Goal: Navigation & Orientation: Find specific page/section

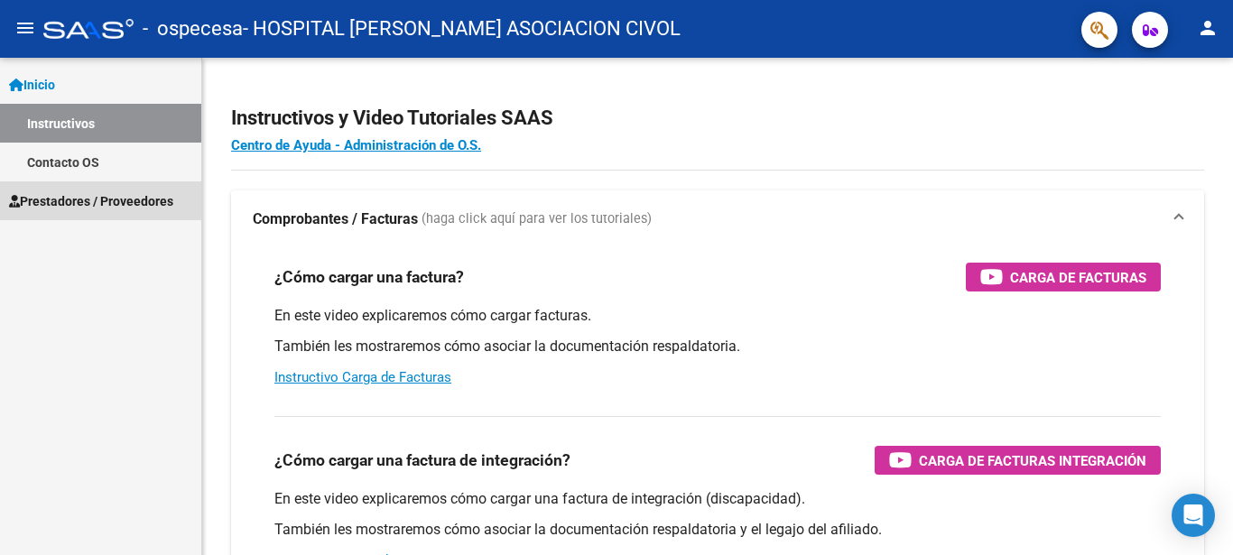
click at [60, 192] on span "Prestadores / Proveedores" at bounding box center [91, 201] width 164 height 20
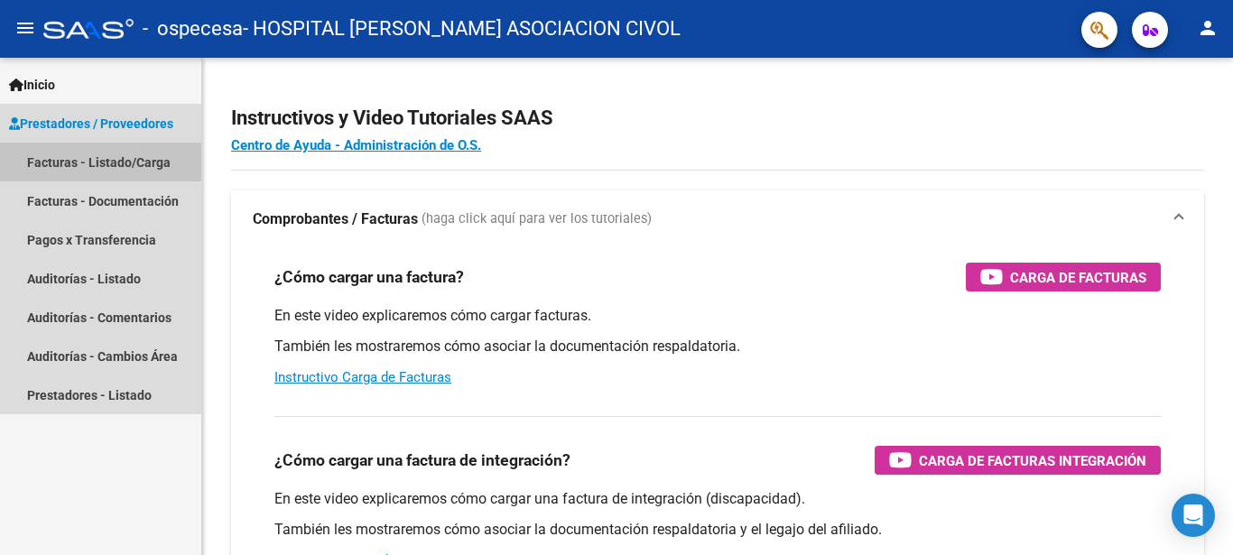
click at [64, 158] on link "Facturas - Listado/Carga" at bounding box center [100, 162] width 201 height 39
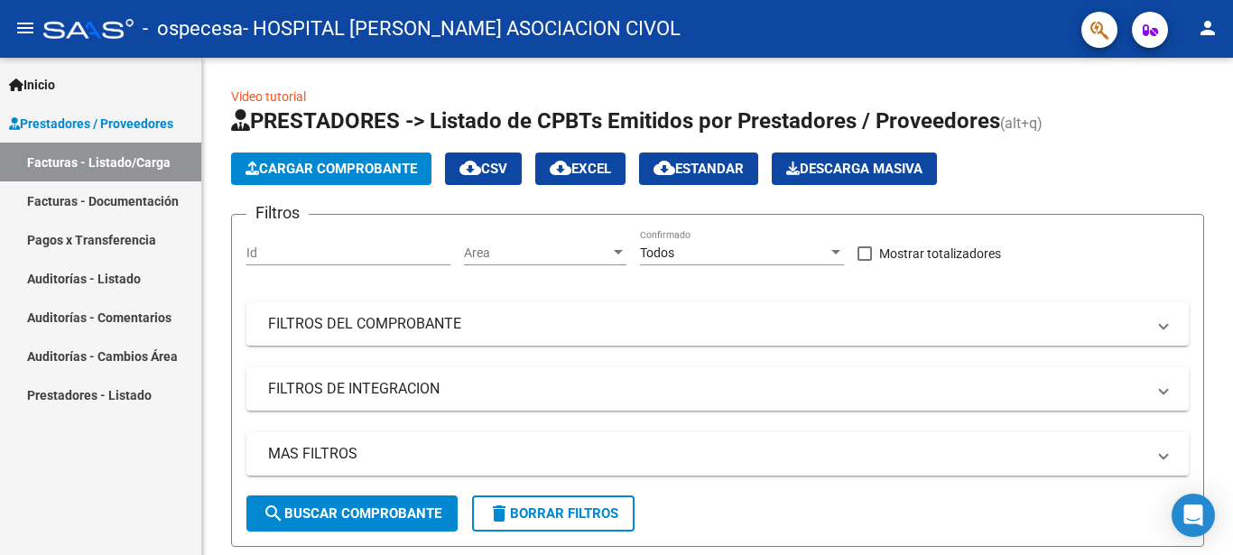
click at [67, 192] on link "Facturas - Documentación" at bounding box center [100, 200] width 201 height 39
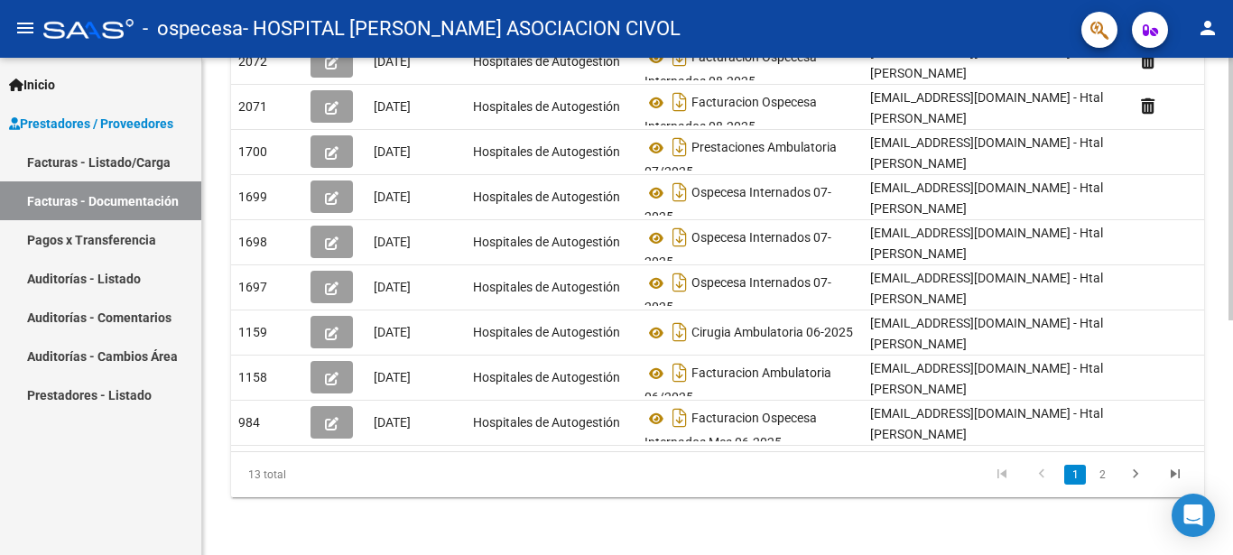
scroll to position [446, 0]
click at [1098, 480] on link "2" at bounding box center [1103, 475] width 22 height 20
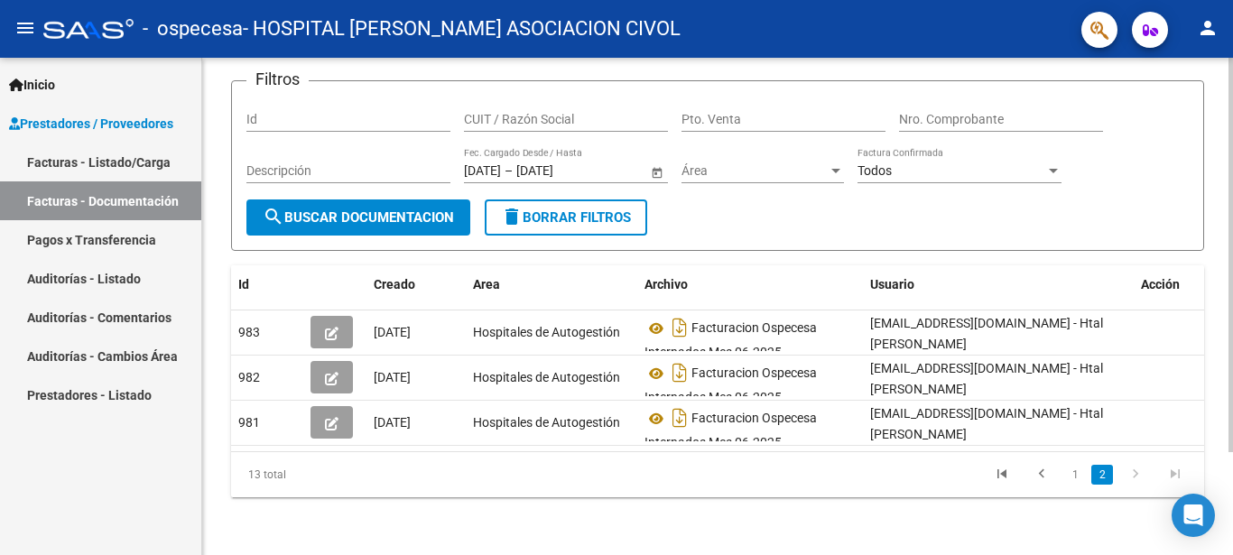
scroll to position [130, 0]
click at [126, 277] on link "Auditorías - Listado" at bounding box center [100, 278] width 201 height 39
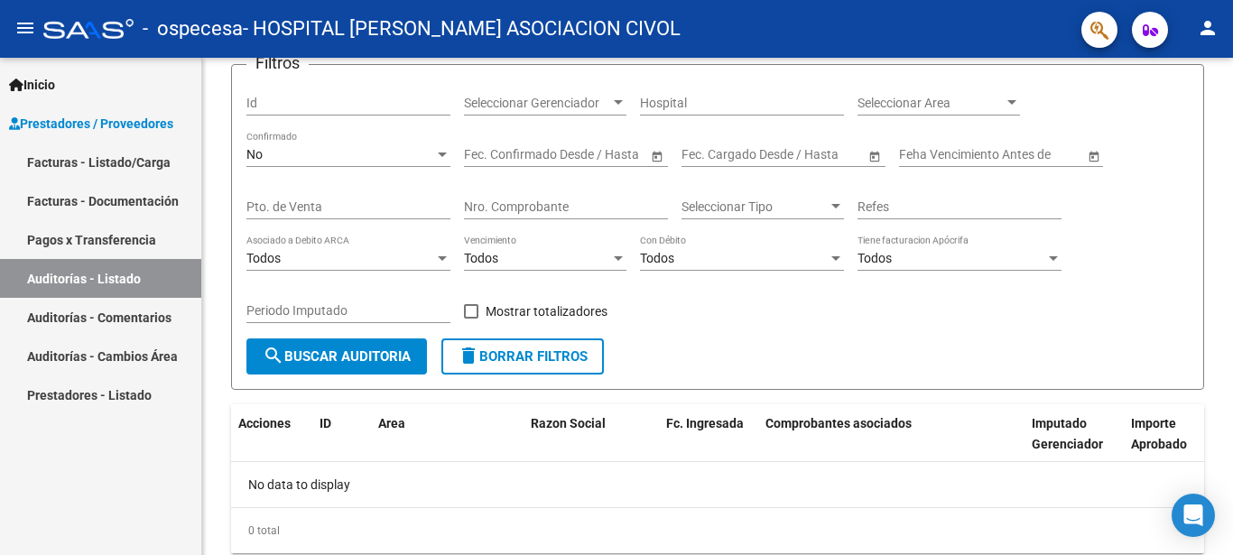
click at [93, 205] on link "Facturas - Documentación" at bounding box center [100, 200] width 201 height 39
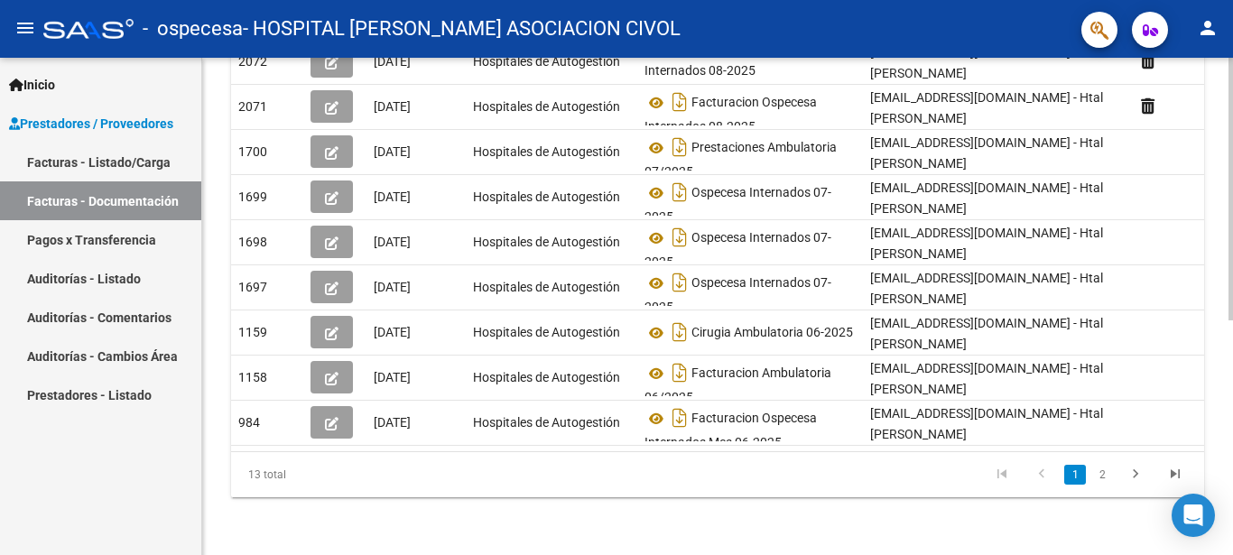
scroll to position [446, 0]
click at [1098, 470] on link "2" at bounding box center [1103, 475] width 22 height 20
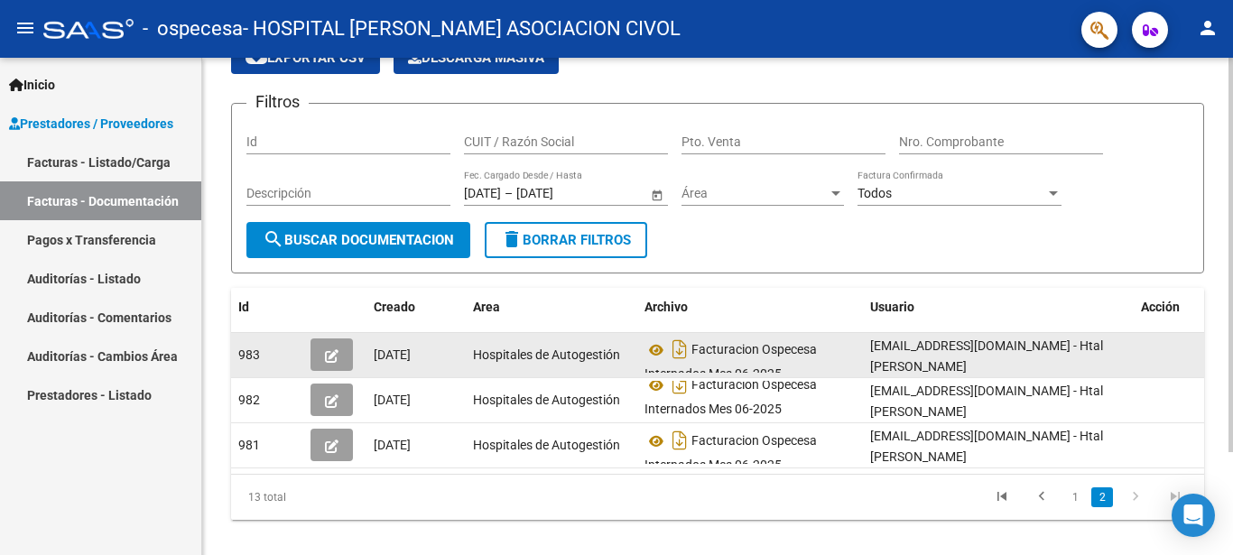
scroll to position [130, 0]
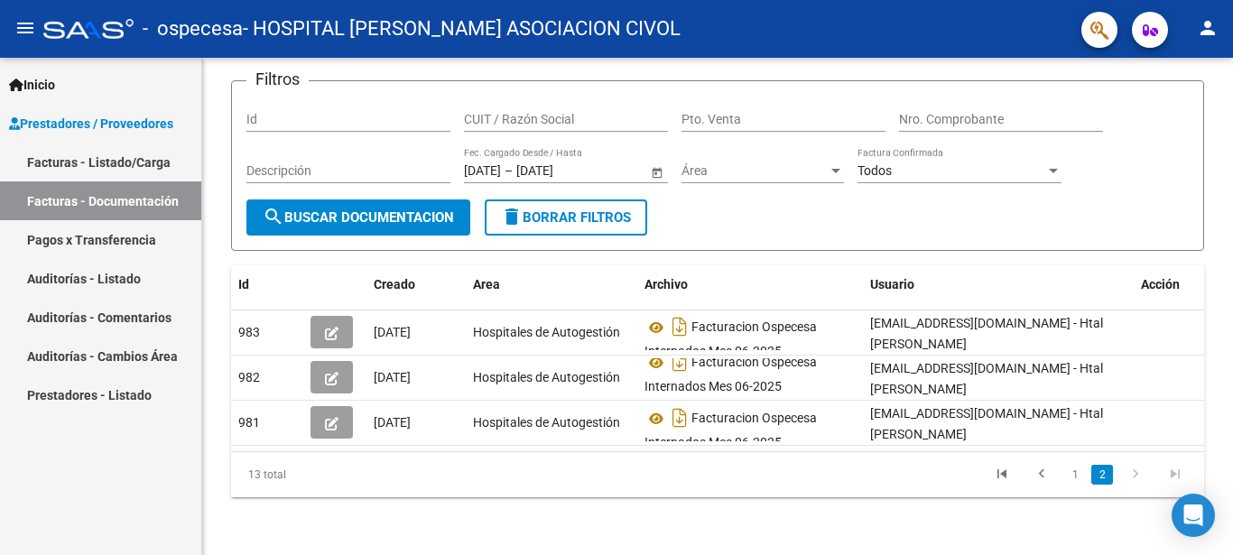
click at [1138, 477] on icon "go to next page" at bounding box center [1135, 477] width 23 height 22
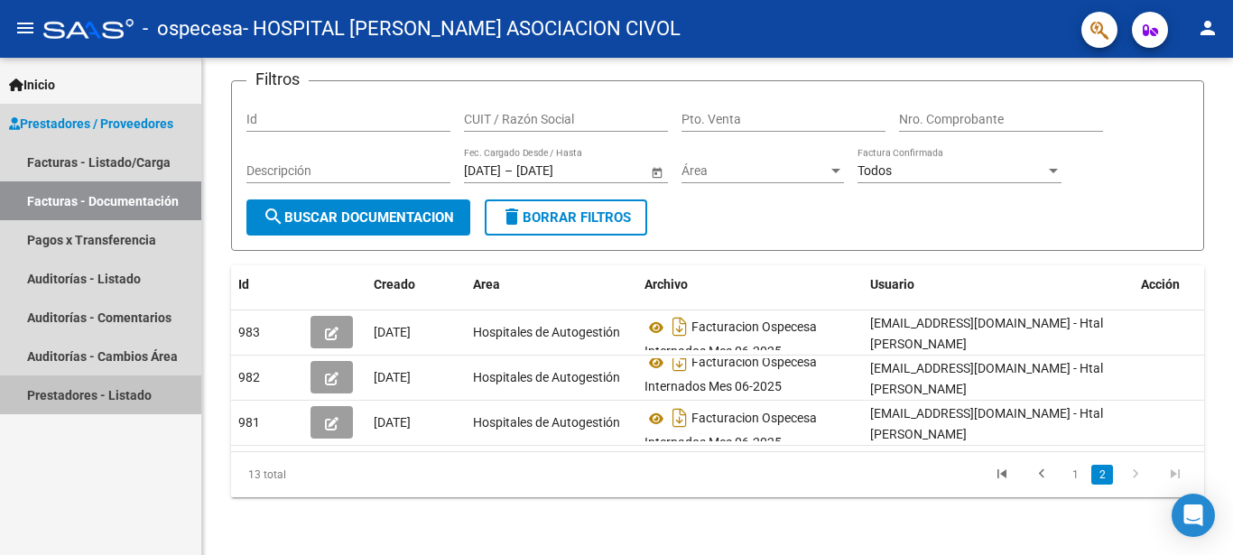
click at [63, 393] on link "Prestadores - Listado" at bounding box center [100, 395] width 201 height 39
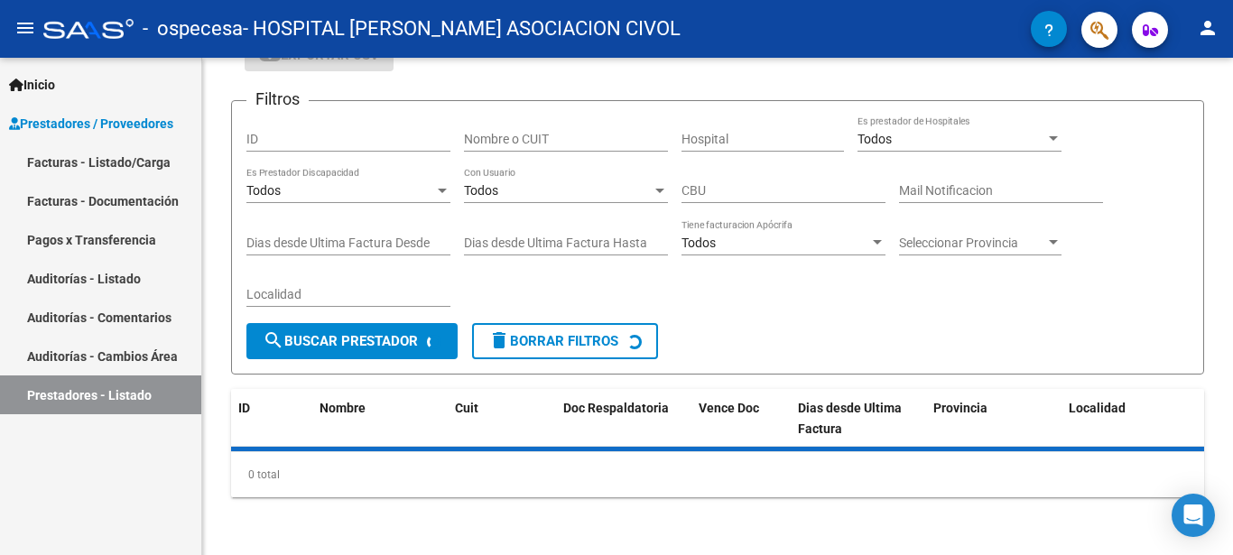
scroll to position [94, 0]
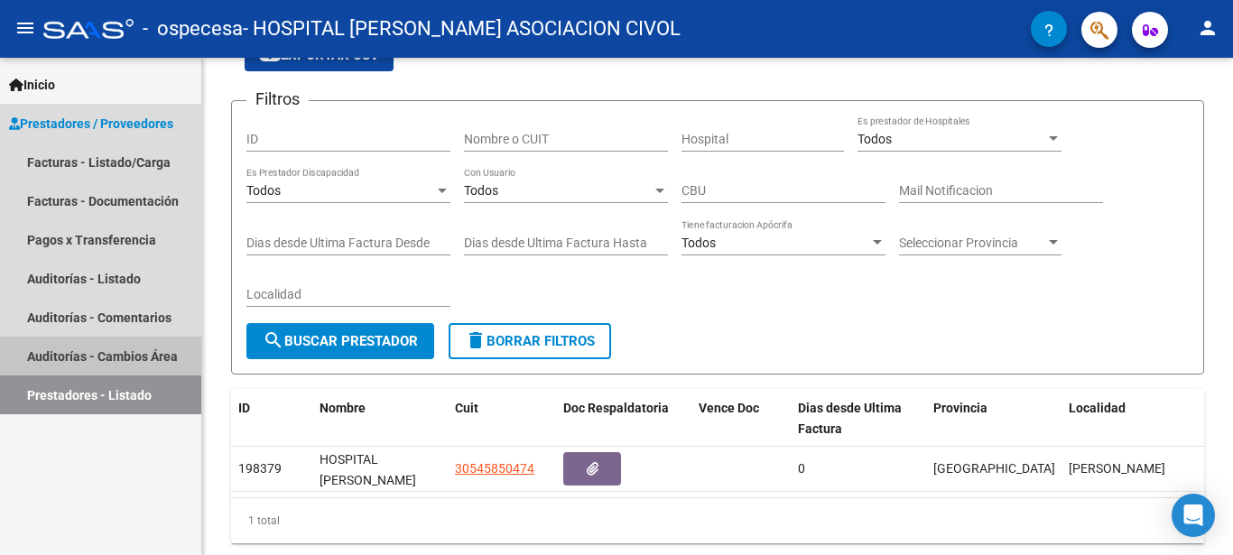
click at [91, 358] on link "Auditorías - Cambios Área" at bounding box center [100, 356] width 201 height 39
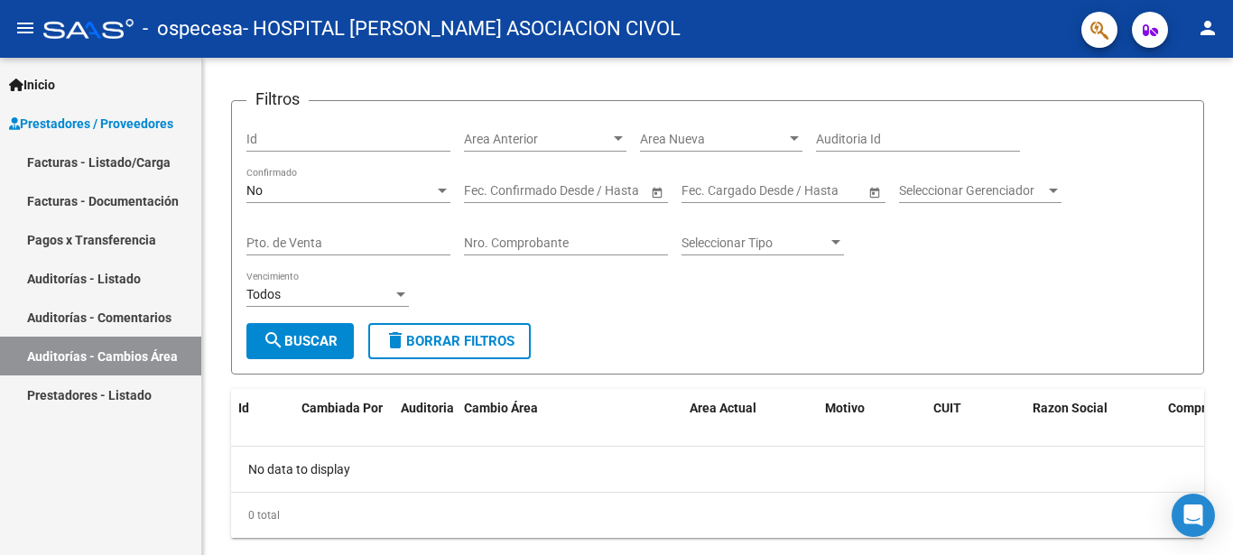
click at [118, 313] on link "Auditorías - Comentarios" at bounding box center [100, 317] width 201 height 39
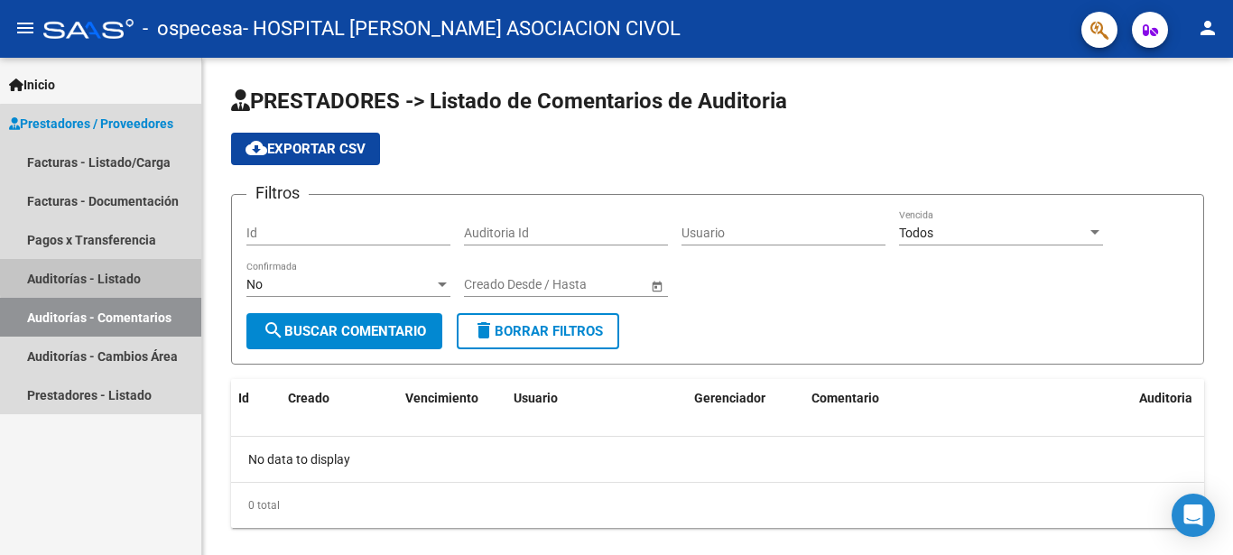
click at [117, 275] on link "Auditorías - Listado" at bounding box center [100, 278] width 201 height 39
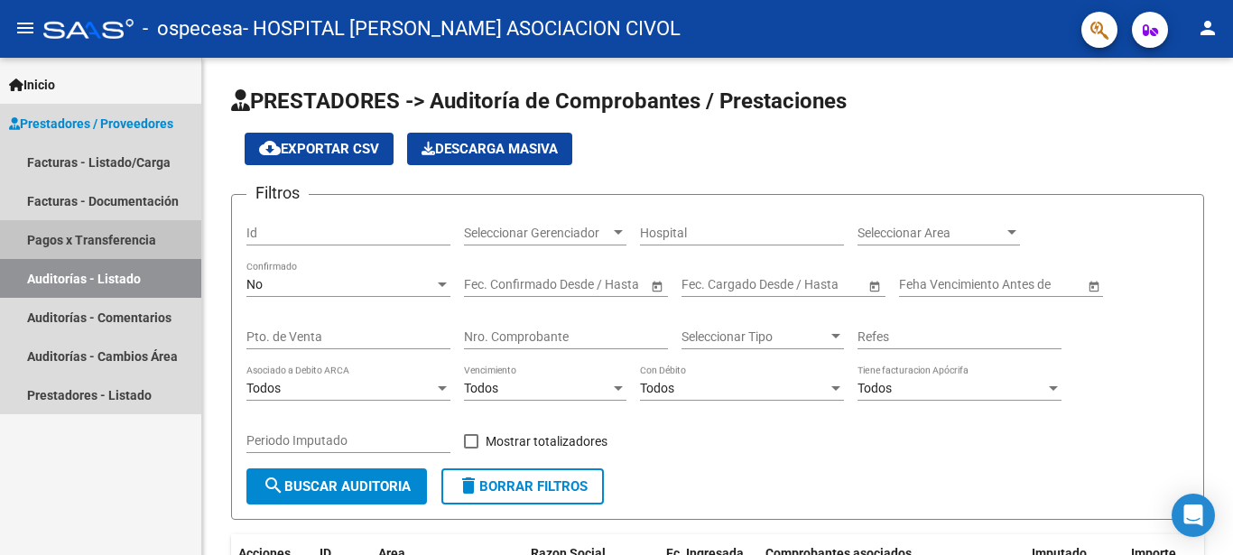
click at [119, 239] on link "Pagos x Transferencia" at bounding box center [100, 239] width 201 height 39
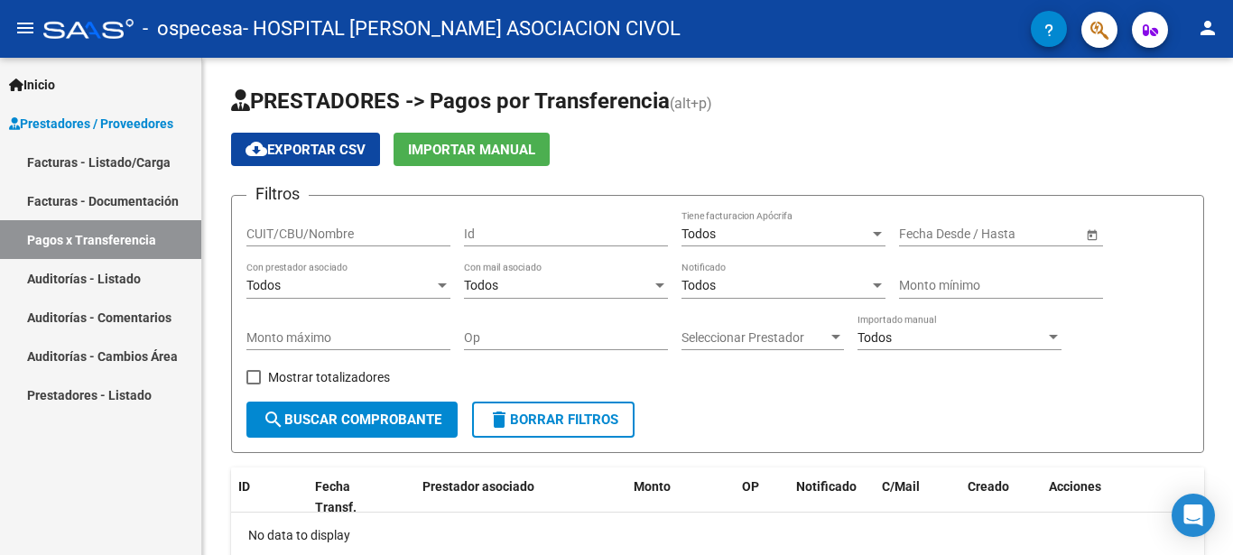
click at [117, 158] on link "Facturas - Listado/Carga" at bounding box center [100, 162] width 201 height 39
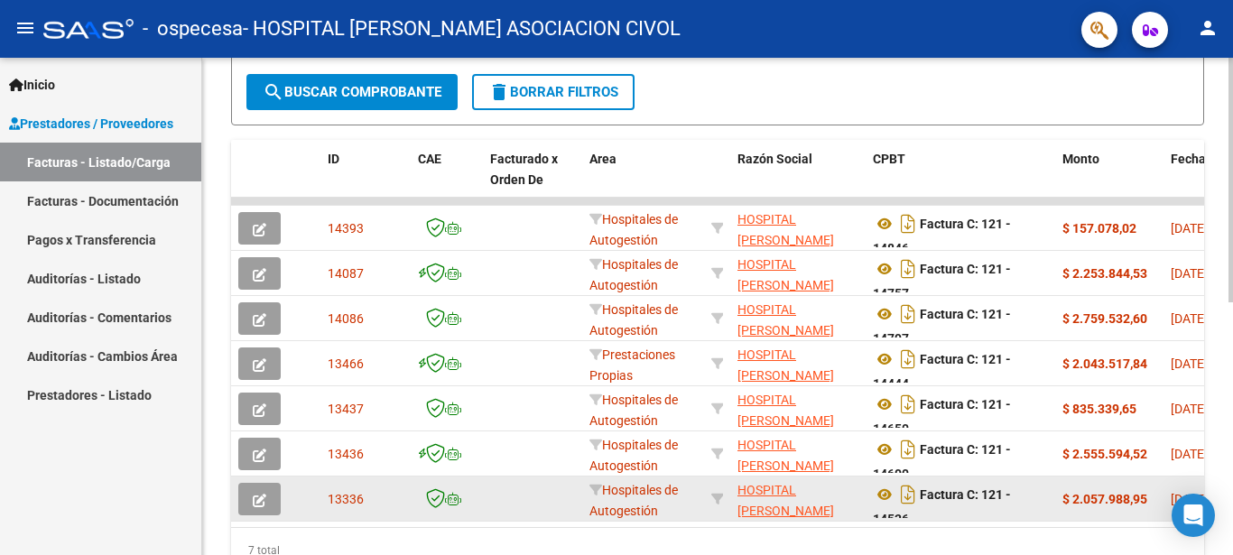
scroll to position [514, 0]
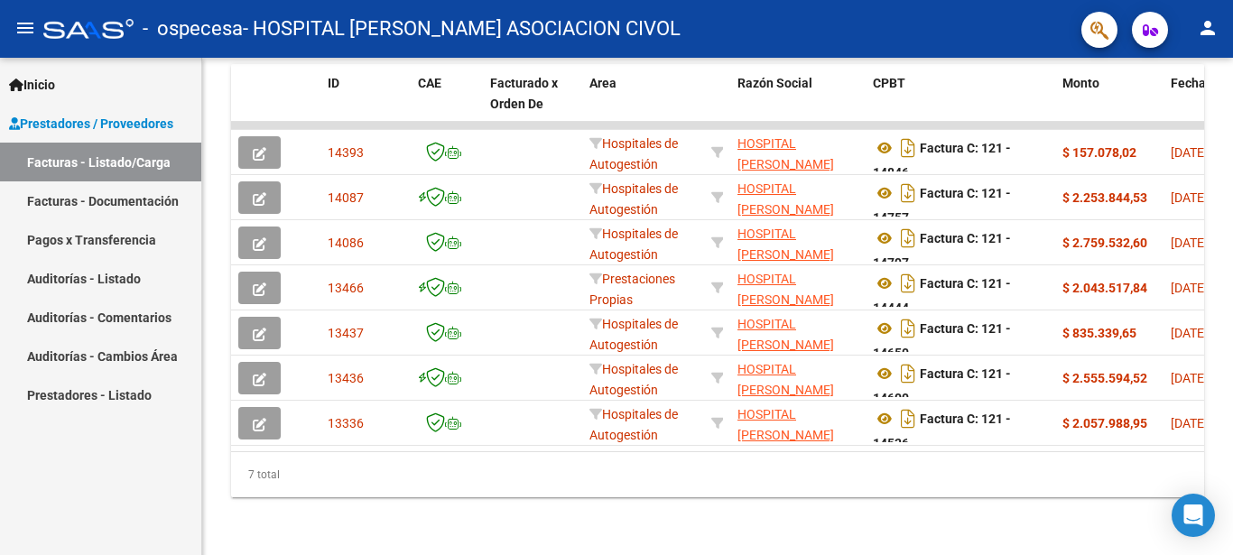
click at [104, 200] on link "Facturas - Documentación" at bounding box center [100, 200] width 201 height 39
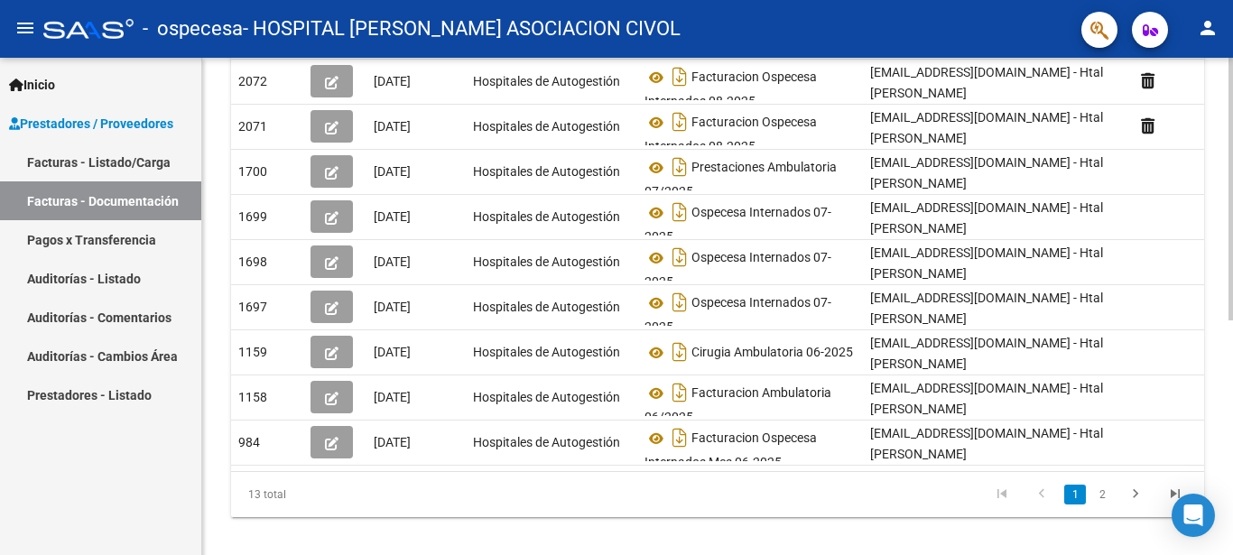
scroll to position [446, 0]
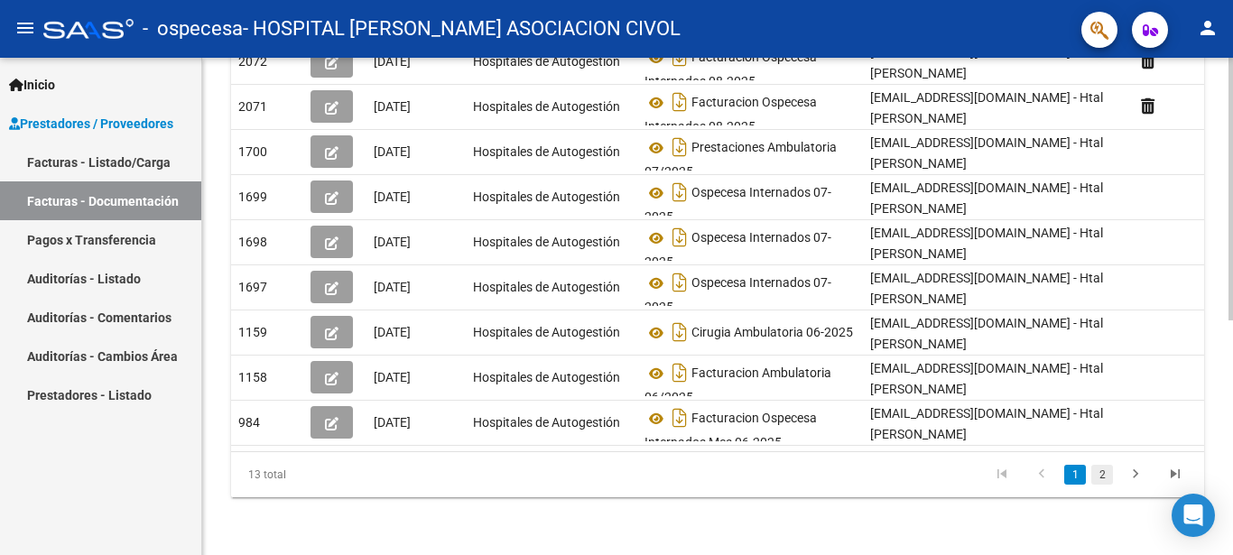
click at [1097, 470] on link "2" at bounding box center [1103, 475] width 22 height 20
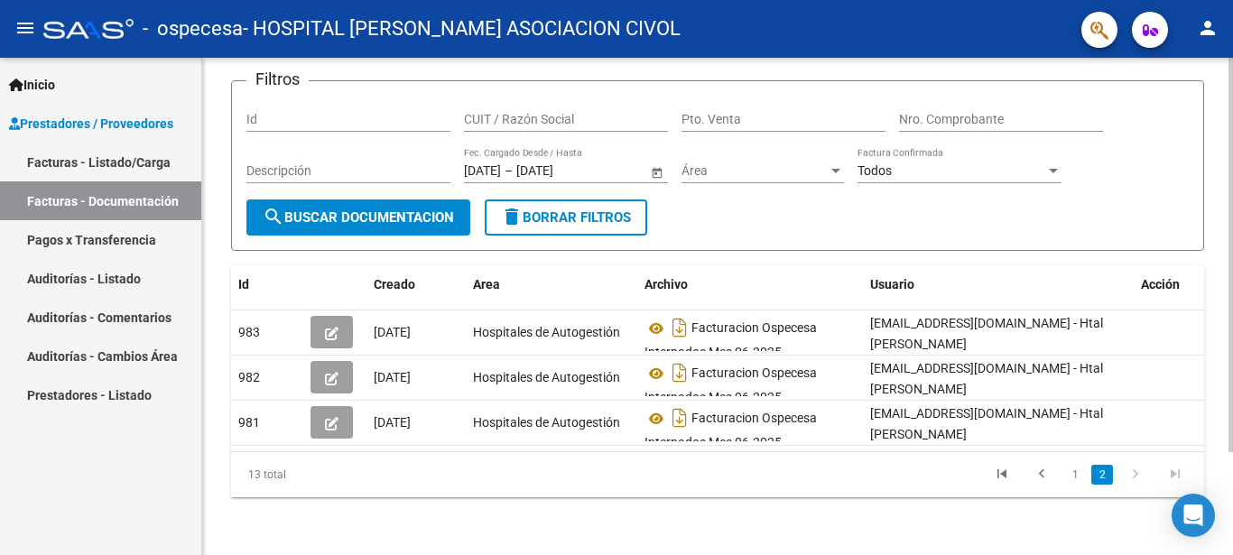
click at [87, 271] on link "Auditorías - Listado" at bounding box center [100, 278] width 201 height 39
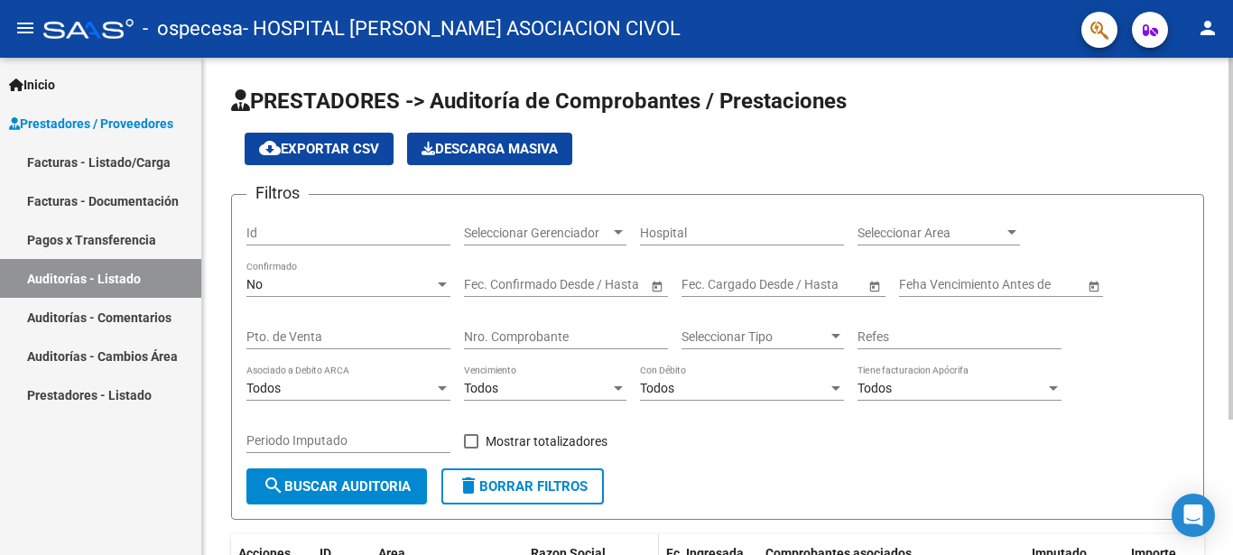
scroll to position [187, 0]
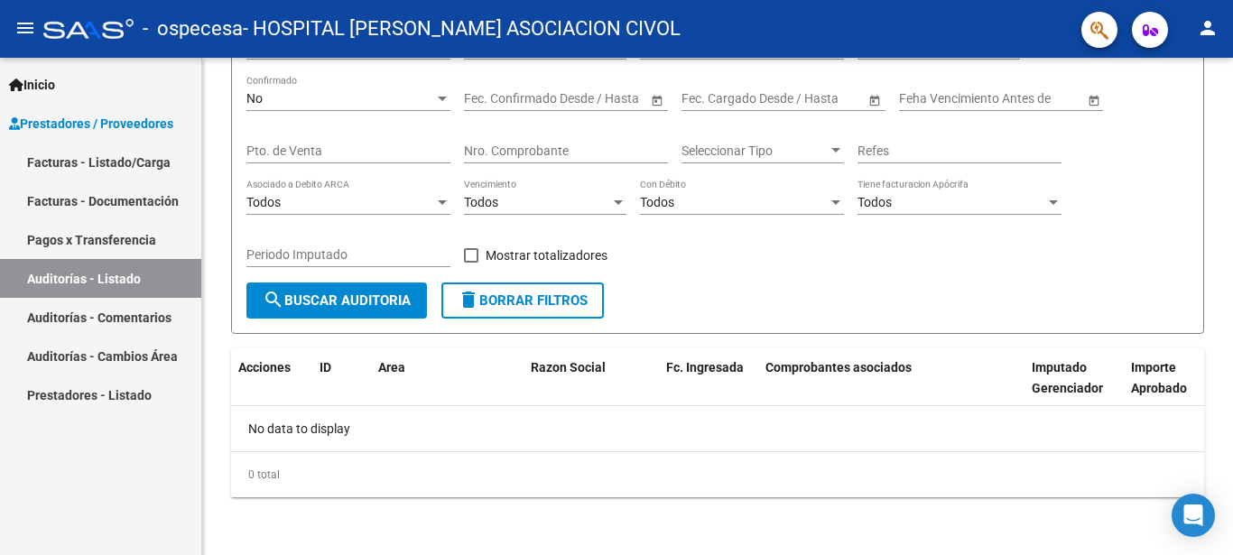
click at [149, 320] on link "Auditorías - Comentarios" at bounding box center [100, 317] width 201 height 39
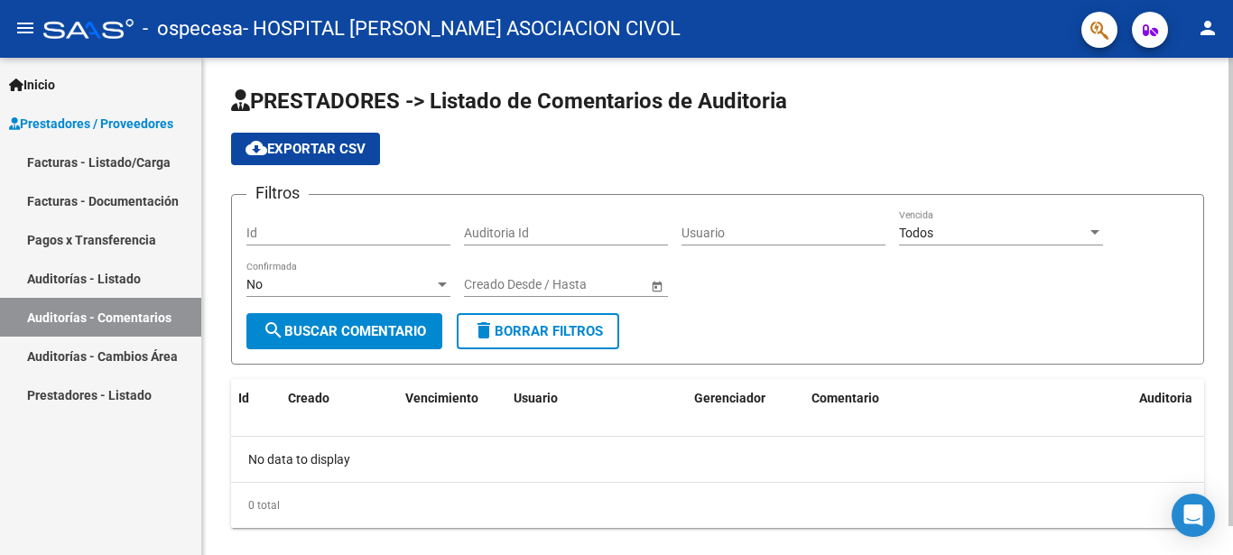
scroll to position [31, 0]
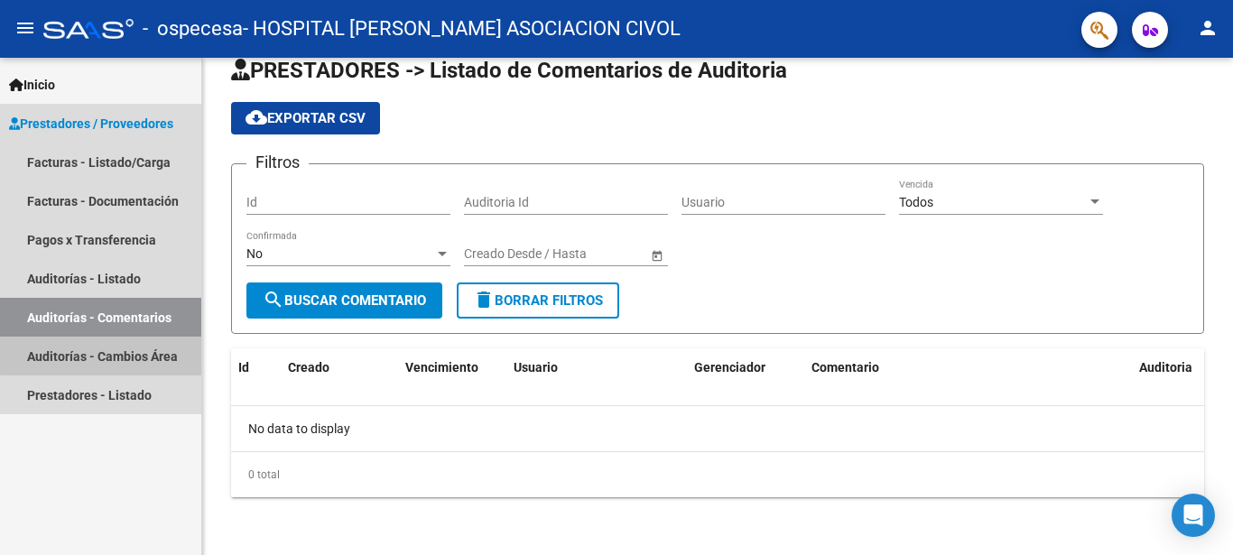
click at [112, 355] on link "Auditorías - Cambios Área" at bounding box center [100, 356] width 201 height 39
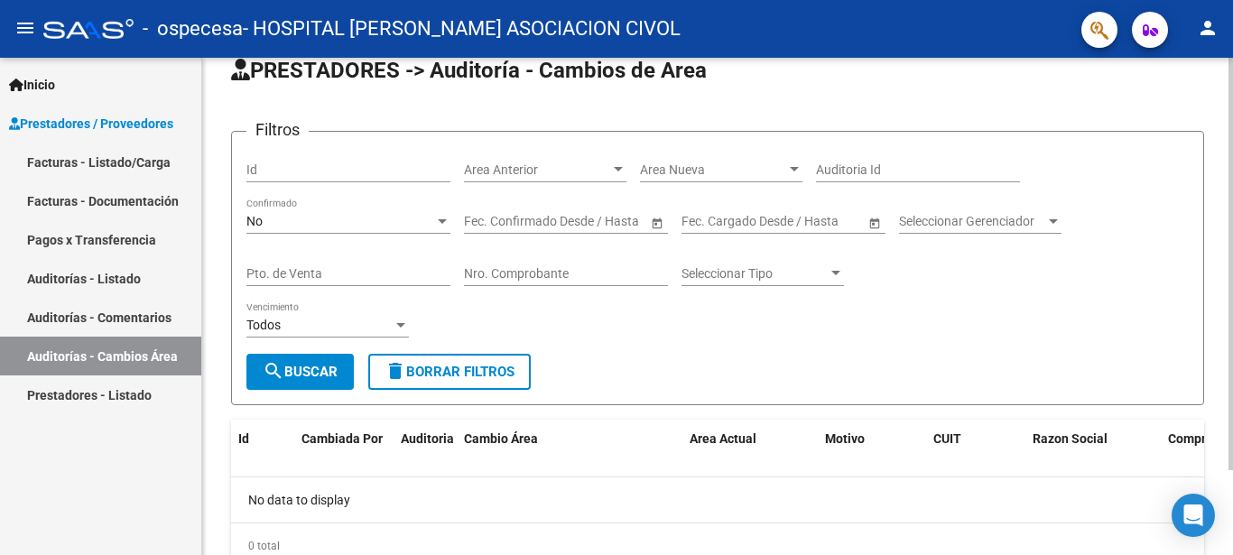
scroll to position [102, 0]
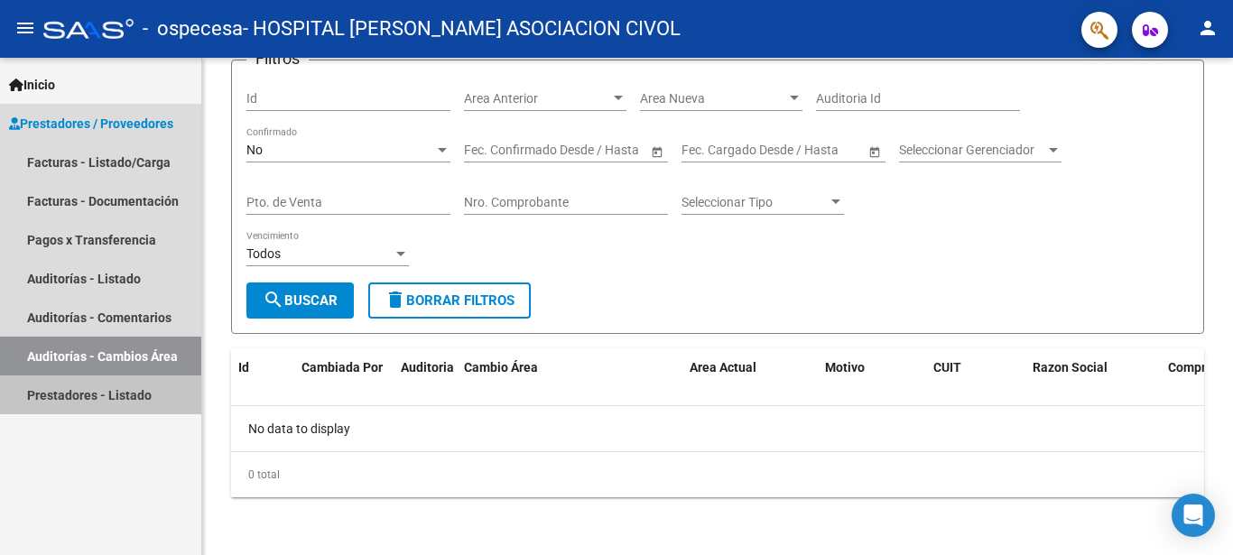
click at [116, 389] on link "Prestadores - Listado" at bounding box center [100, 395] width 201 height 39
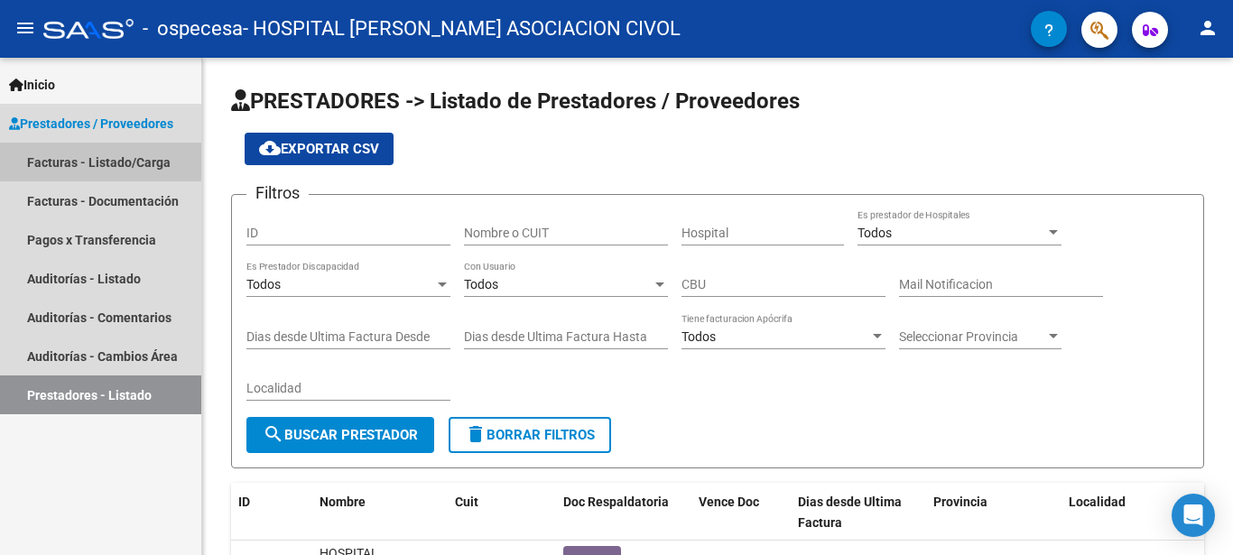
click at [94, 157] on link "Facturas - Listado/Carga" at bounding box center [100, 162] width 201 height 39
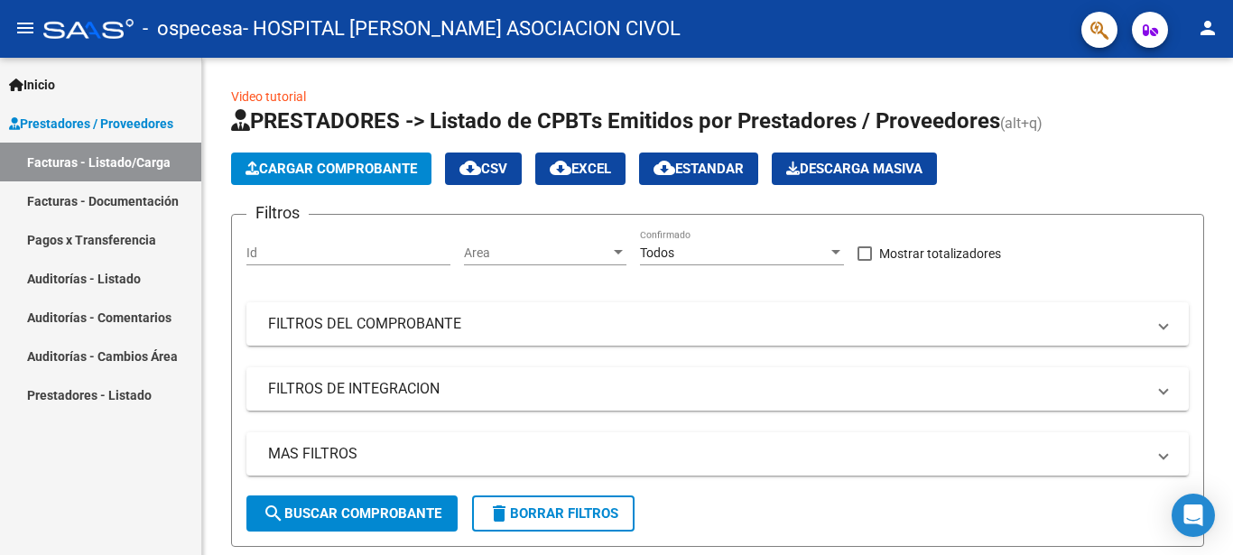
click at [1204, 34] on mat-icon "person" at bounding box center [1208, 28] width 22 height 22
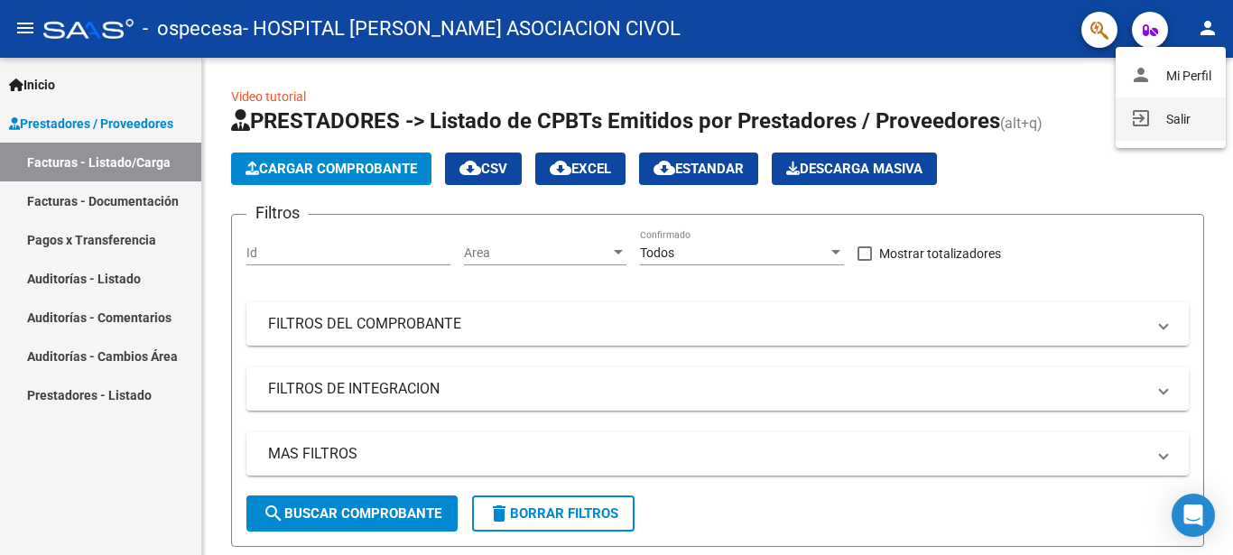
click at [1166, 120] on button "exit_to_app Salir" at bounding box center [1171, 119] width 110 height 43
